Goal: Book appointment/travel/reservation

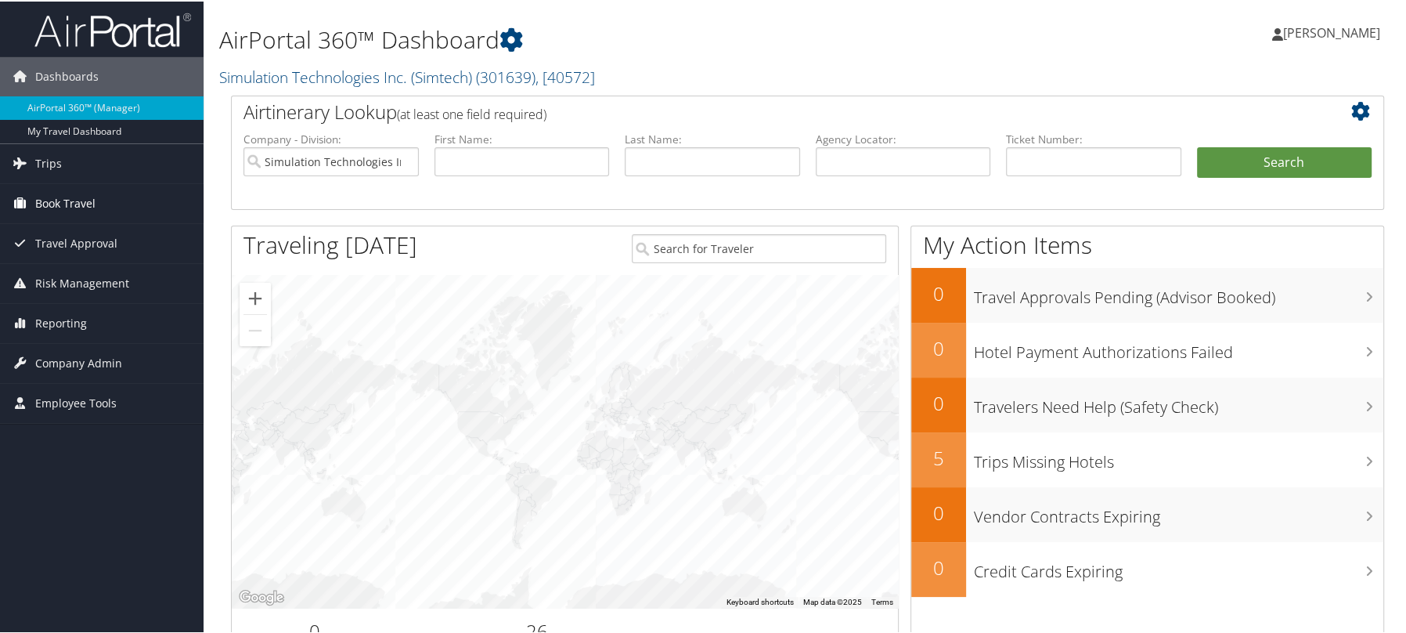
click at [92, 198] on span "Book Travel" at bounding box center [65, 201] width 60 height 39
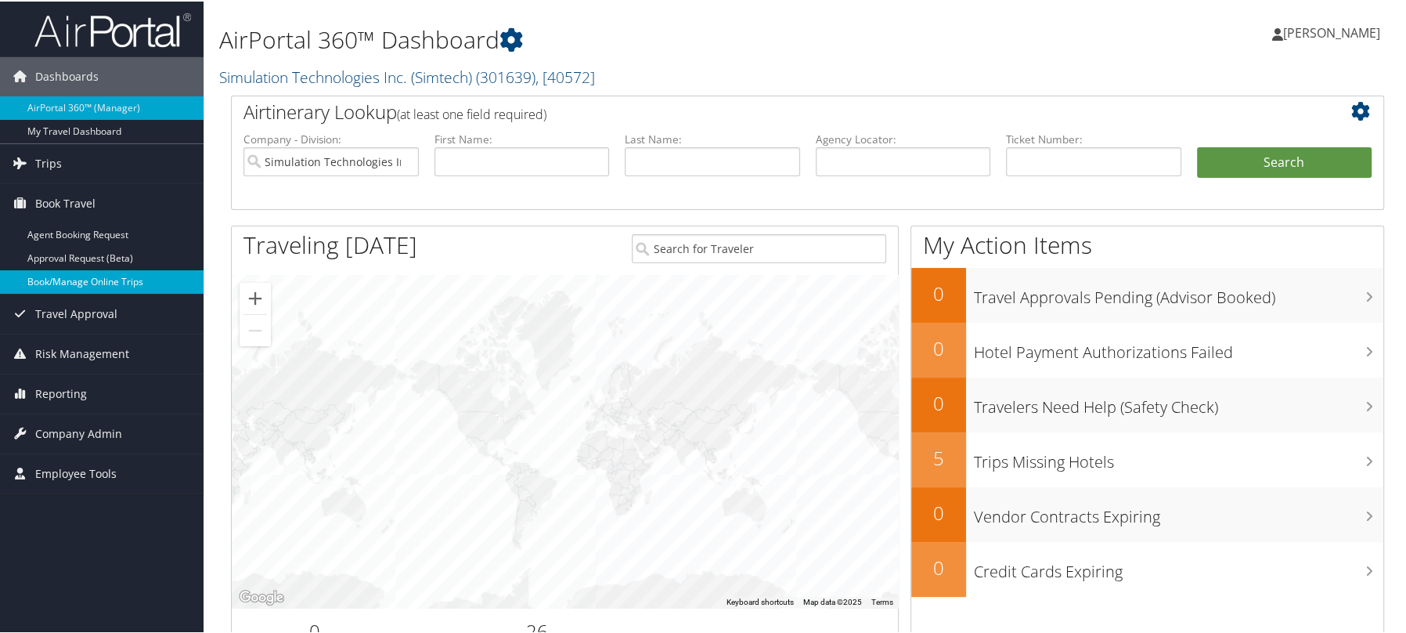
click at [85, 278] on link "Book/Manage Online Trips" at bounding box center [102, 280] width 204 height 23
